Goal: Task Accomplishment & Management: Manage account settings

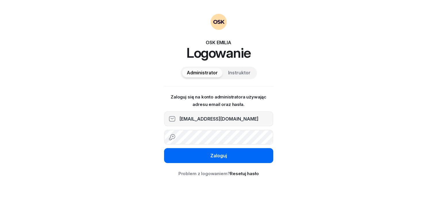
click at [208, 156] on button "Zaloguj" at bounding box center [218, 155] width 109 height 15
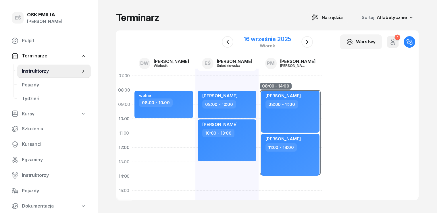
click at [256, 39] on div "16 września 2025" at bounding box center [267, 39] width 47 height 6
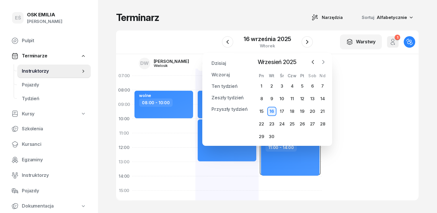
click at [324, 62] on icon "button" at bounding box center [324, 61] width 2 height 3
click at [261, 99] on div "3" at bounding box center [261, 98] width 9 height 9
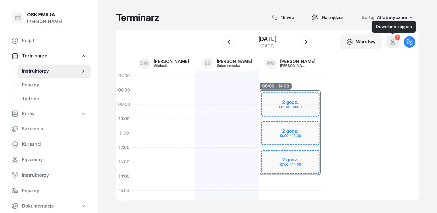
click at [394, 45] on icon "button" at bounding box center [392, 43] width 3 height 3
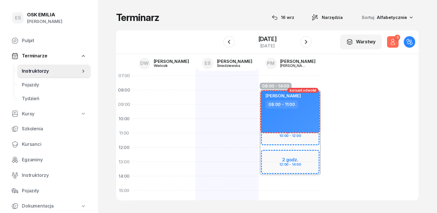
click at [394, 45] on icon "button" at bounding box center [392, 43] width 3 height 3
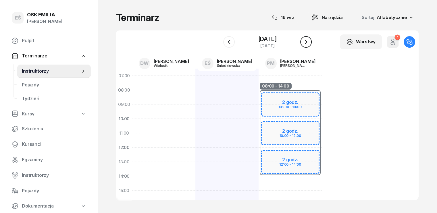
click at [301, 40] on button "button" at bounding box center [305, 41] width 11 height 11
click at [307, 40] on icon "button" at bounding box center [306, 42] width 7 height 7
click at [306, 41] on icon "button" at bounding box center [306, 42] width 2 height 4
click at [306, 43] on icon "button" at bounding box center [306, 42] width 7 height 7
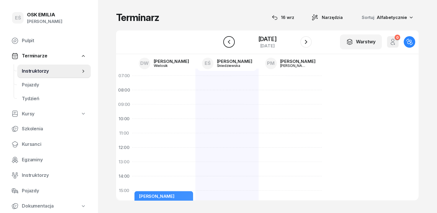
click at [232, 43] on button "button" at bounding box center [228, 41] width 11 height 11
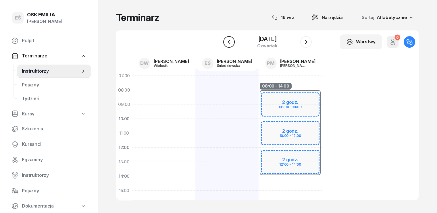
click at [233, 41] on button "button" at bounding box center [228, 41] width 11 height 11
click at [396, 43] on icon "button" at bounding box center [393, 42] width 7 height 7
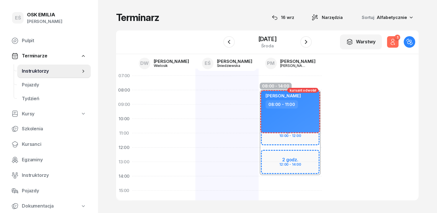
click at [396, 43] on icon "button" at bounding box center [393, 42] width 7 height 7
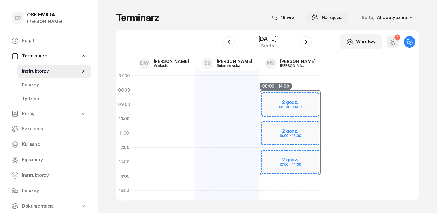
click at [343, 15] on span "Narzędzia" at bounding box center [332, 17] width 21 height 7
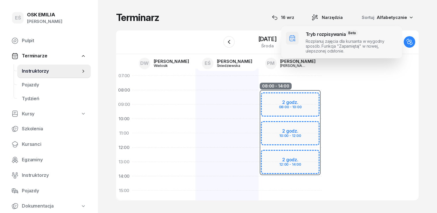
click at [328, 40] on span at bounding box center [341, 42] width 121 height 32
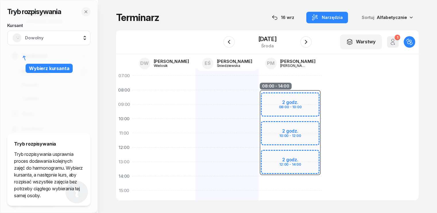
click at [57, 34] on span "Dowolny" at bounding box center [55, 37] width 60 height 7
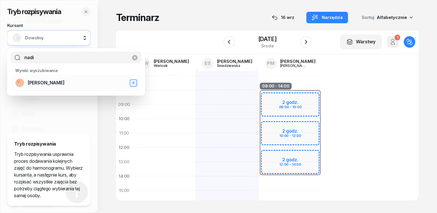
type input "nadi"
click at [49, 83] on span "[PERSON_NAME]" at bounding box center [46, 82] width 37 height 7
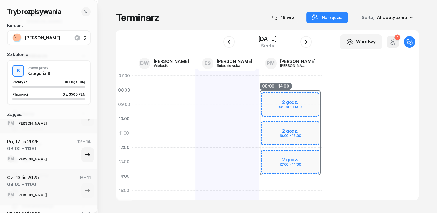
scroll to position [115, 0]
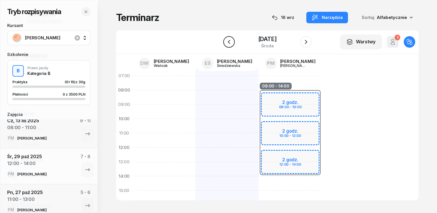
click at [229, 41] on icon "button" at bounding box center [229, 42] width 2 height 4
click at [306, 41] on icon "button" at bounding box center [306, 42] width 2 height 4
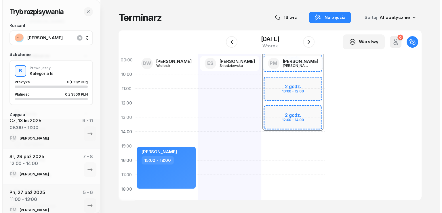
scroll to position [57, 0]
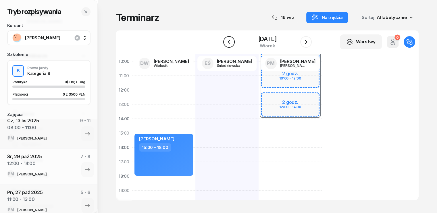
click at [228, 41] on icon "button" at bounding box center [229, 42] width 2 height 4
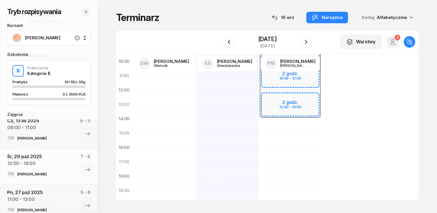
click at [132, 134] on div at bounding box center [163, 140] width 63 height 259
select select "15"
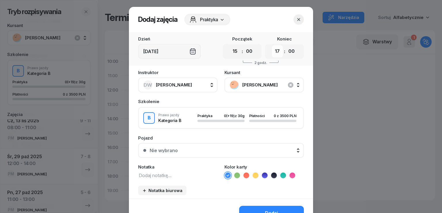
click at [274, 49] on select "00 01 02 03 04 05 06 07 08 09 10 11 12 13 14 15 16 17 18 19 20 21 22 23" at bounding box center [277, 51] width 11 height 12
select select "18"
click at [272, 45] on select "00 01 02 03 04 05 06 07 08 09 10 11 12 13 14 15 16 17 18 19 20 21 22 23" at bounding box center [277, 51] width 11 height 12
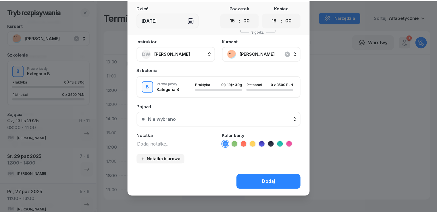
scroll to position [32, 0]
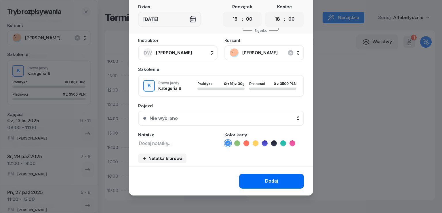
click at [276, 179] on button "Dodaj" at bounding box center [271, 181] width 65 height 15
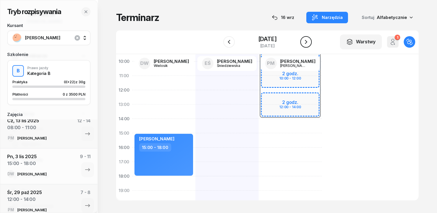
click at [309, 39] on icon "button" at bounding box center [306, 42] width 7 height 7
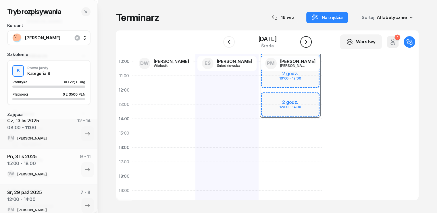
click at [309, 39] on icon "button" at bounding box center [306, 42] width 7 height 7
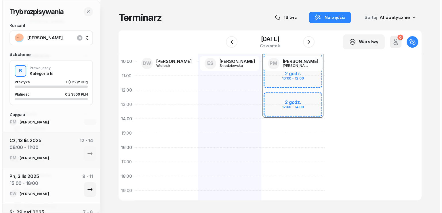
scroll to position [86, 0]
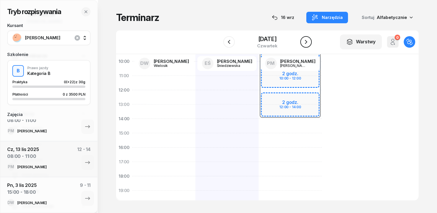
click at [306, 42] on icon "button" at bounding box center [306, 42] width 7 height 7
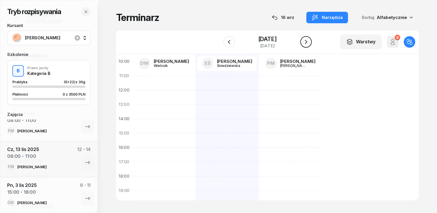
click at [306, 42] on icon "button" at bounding box center [306, 42] width 7 height 7
click at [230, 45] on icon "button" at bounding box center [229, 42] width 7 height 7
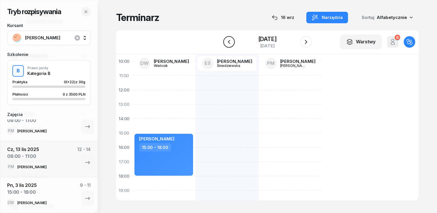
click at [230, 45] on icon "button" at bounding box center [229, 42] width 7 height 7
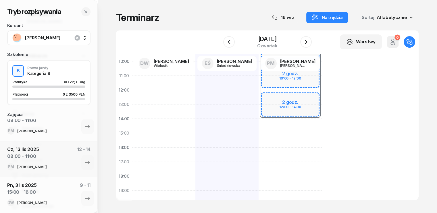
click at [132, 159] on div at bounding box center [163, 140] width 63 height 259
select select "16"
select select "18"
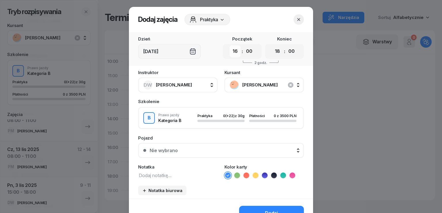
click at [234, 53] on select "00 01 02 03 04 05 06 07 08 09 10 11 12 13 14 15 16 17 18 19 20 21 22 23" at bounding box center [234, 51] width 11 height 12
select select "15"
click at [229, 45] on select "00 01 02 03 04 05 06 07 08 09 10 11 12 13 14 15 16 17 18 19 20 21 22 23" at bounding box center [234, 51] width 11 height 12
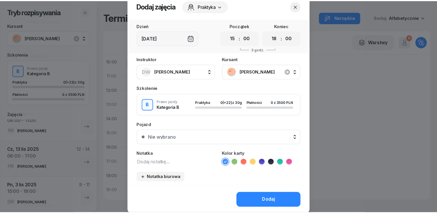
scroll to position [32, 0]
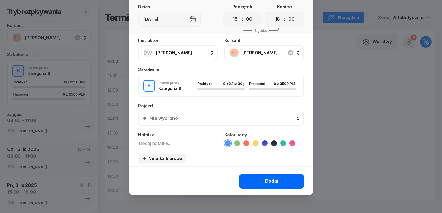
click at [265, 178] on div "Dodaj" at bounding box center [271, 181] width 13 height 7
